Goal: Information Seeking & Learning: Learn about a topic

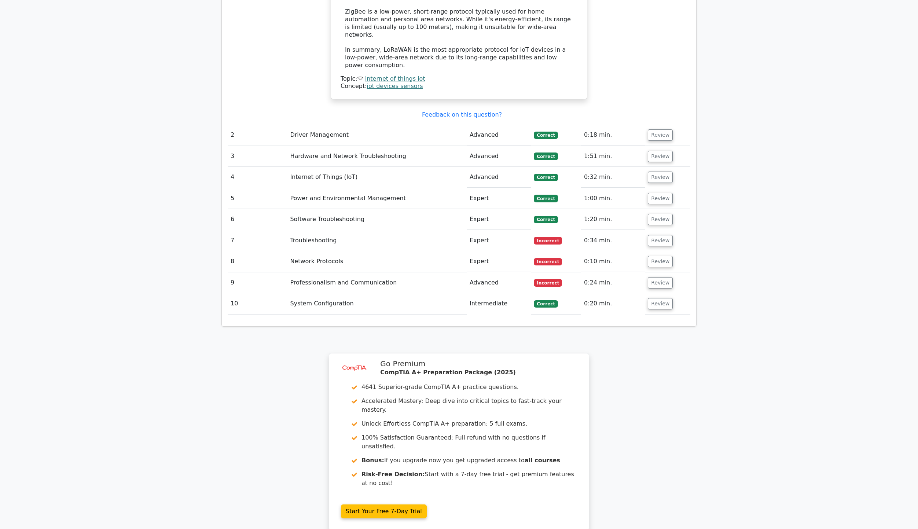
scroll to position [1053, 0]
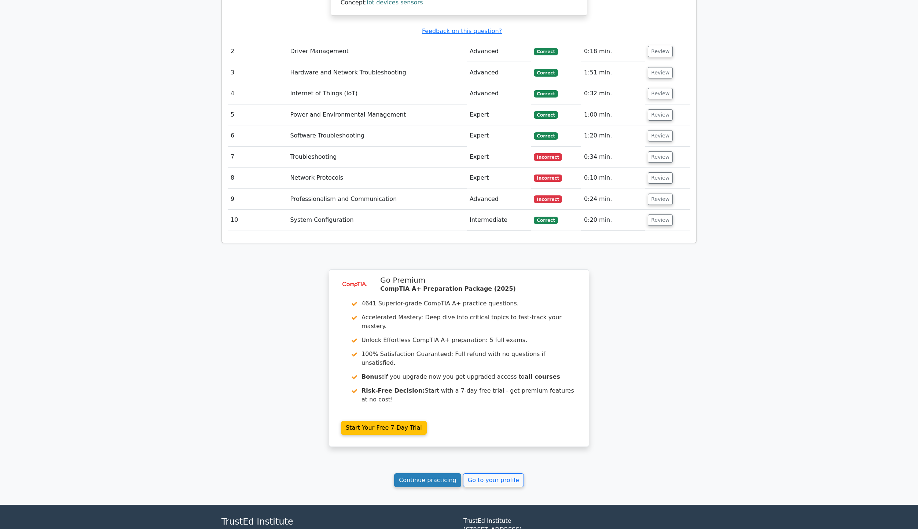
click at [427, 473] on link "Continue practicing" at bounding box center [427, 480] width 67 height 14
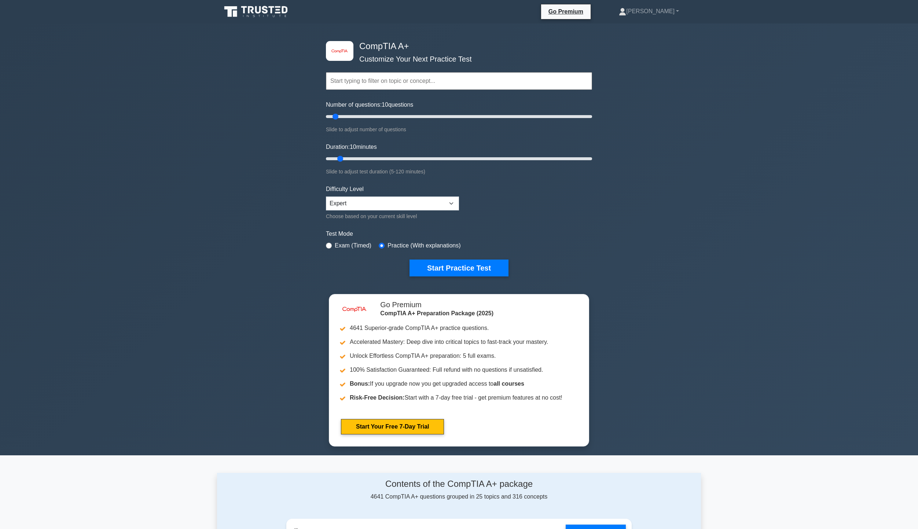
click at [819, 355] on div "image/svg+xml CompTIA A+ Customize Your Next Practice Test Topics Hardware Oper…" at bounding box center [459, 239] width 918 height 432
drag, startPoint x: 337, startPoint y: 116, endPoint x: 390, endPoint y: 120, distance: 53.0
type input "50"
click at [390, 120] on input "Number of questions: 50 questions" at bounding box center [459, 116] width 266 height 9
drag, startPoint x: 344, startPoint y: 157, endPoint x: 602, endPoint y: 158, distance: 257.8
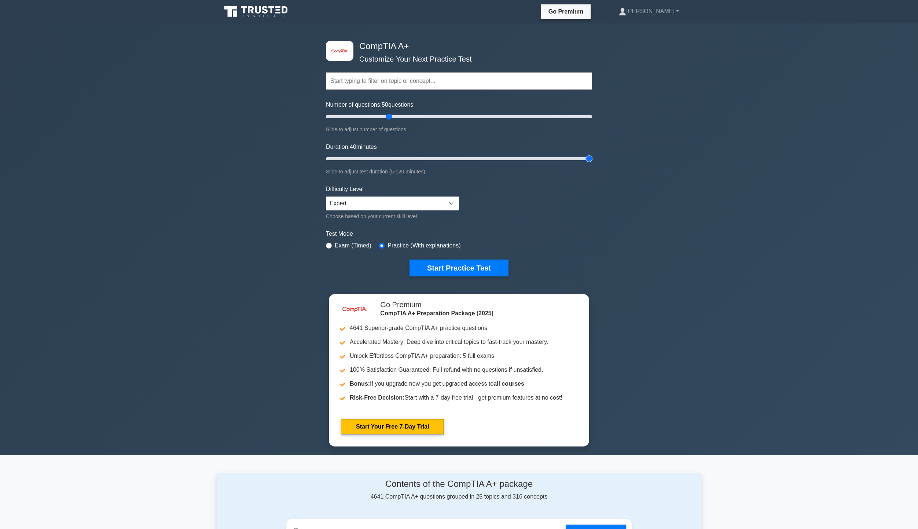
type input "120"
click at [592, 158] on input "Duration: 40 minutes" at bounding box center [459, 158] width 266 height 9
click at [474, 264] on button "Start Practice Test" at bounding box center [459, 268] width 99 height 17
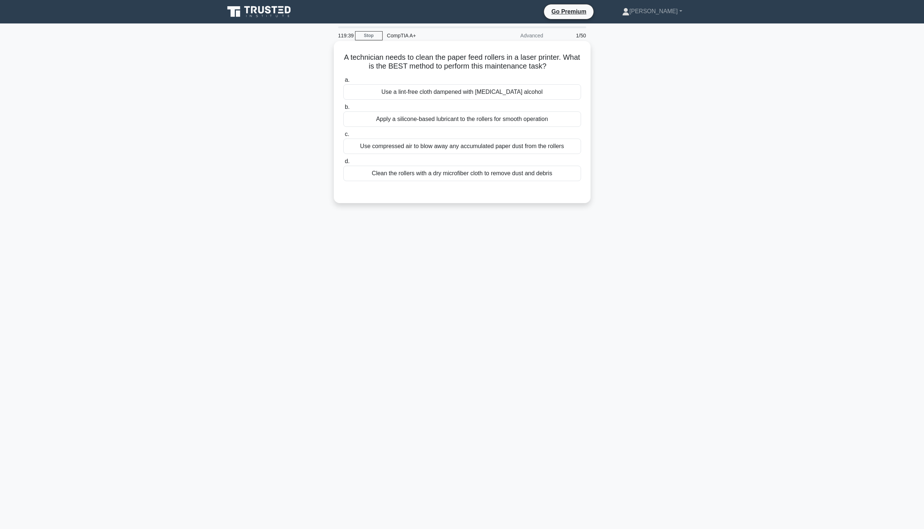
click at [428, 181] on div "Clean the rollers with a dry microfiber cloth to remove dust and debris" at bounding box center [462, 173] width 238 height 15
click at [343, 164] on input "d. Clean the rollers with a dry microfiber cloth to remove dust and debris" at bounding box center [343, 161] width 0 height 5
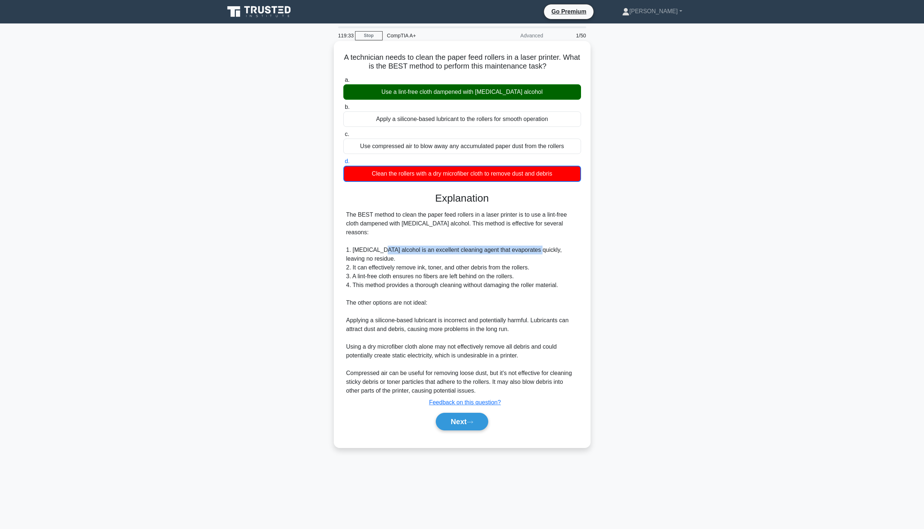
drag, startPoint x: 378, startPoint y: 241, endPoint x: 531, endPoint y: 244, distance: 152.6
click at [531, 244] on div "The BEST method to clean the paper feed rollers in a laser printer is to use a …" at bounding box center [462, 303] width 232 height 185
drag, startPoint x: 348, startPoint y: 248, endPoint x: 371, endPoint y: 245, distance: 23.0
click at [371, 245] on div "The BEST method to clean the paper feed rollers in a laser printer is to use a …" at bounding box center [462, 303] width 232 height 185
drag, startPoint x: 358, startPoint y: 256, endPoint x: 476, endPoint y: 249, distance: 118.3
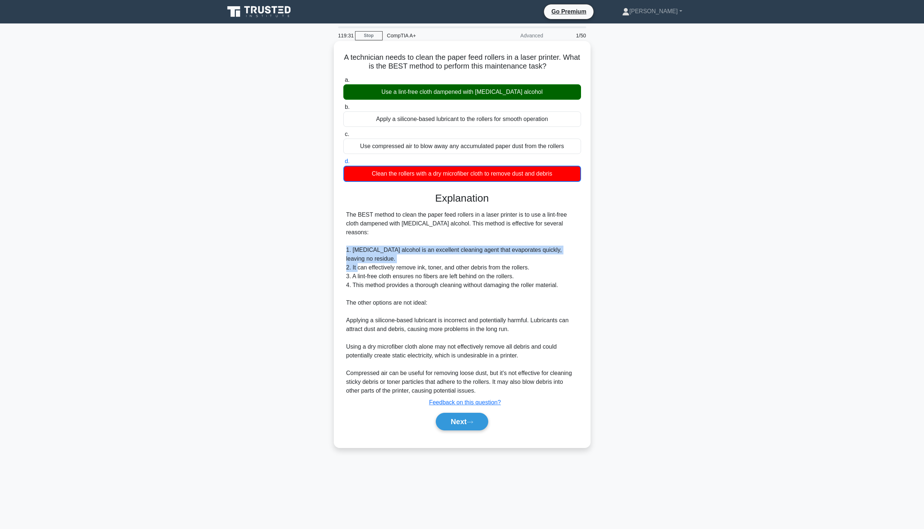
click at [476, 249] on div "The BEST method to clean the paper feed rollers in a laser printer is to use a …" at bounding box center [462, 303] width 232 height 185
click at [469, 413] on button "Next" at bounding box center [462, 422] width 52 height 18
